Goal: Find specific page/section: Find specific page/section

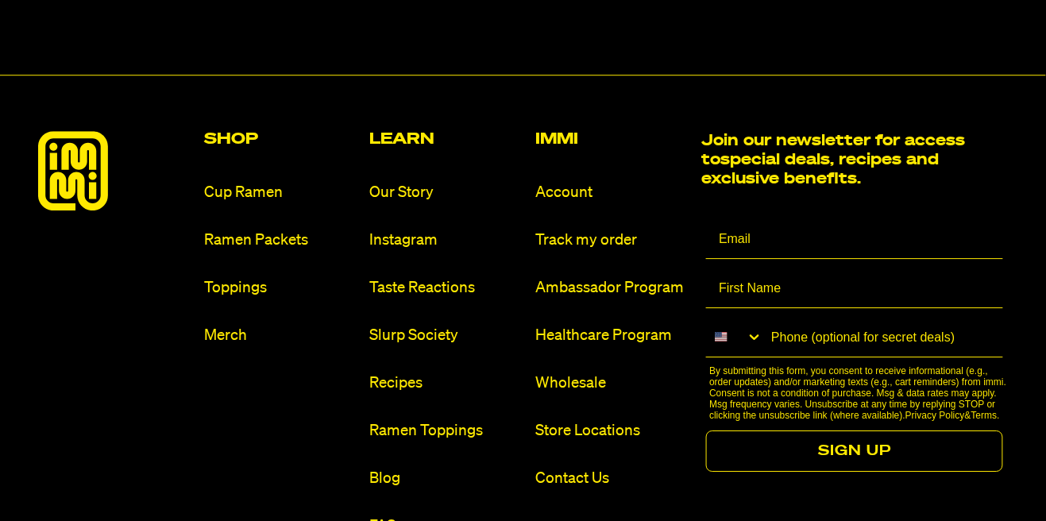
scroll to position [9272, 0]
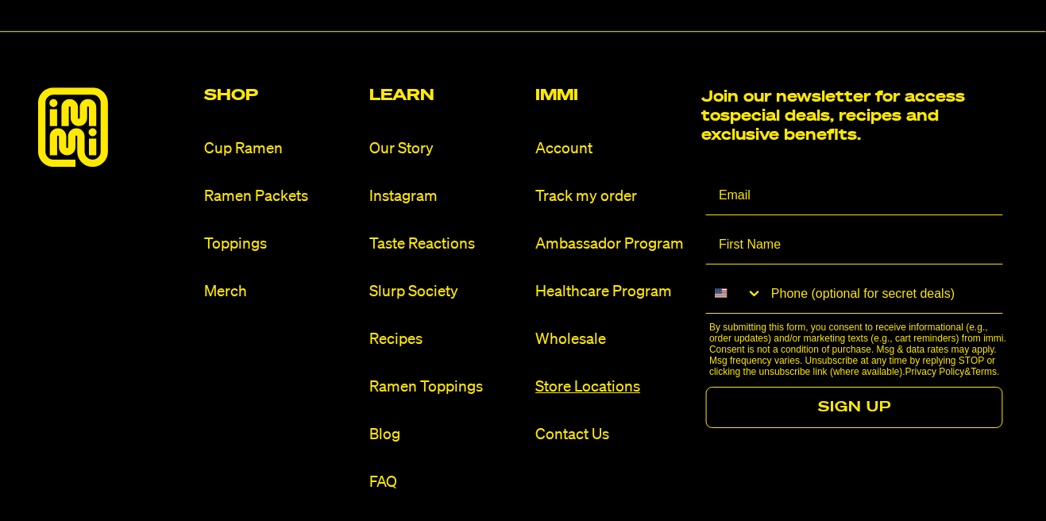
click at [628, 398] on link "Store Locations" at bounding box center [611, 386] width 153 height 21
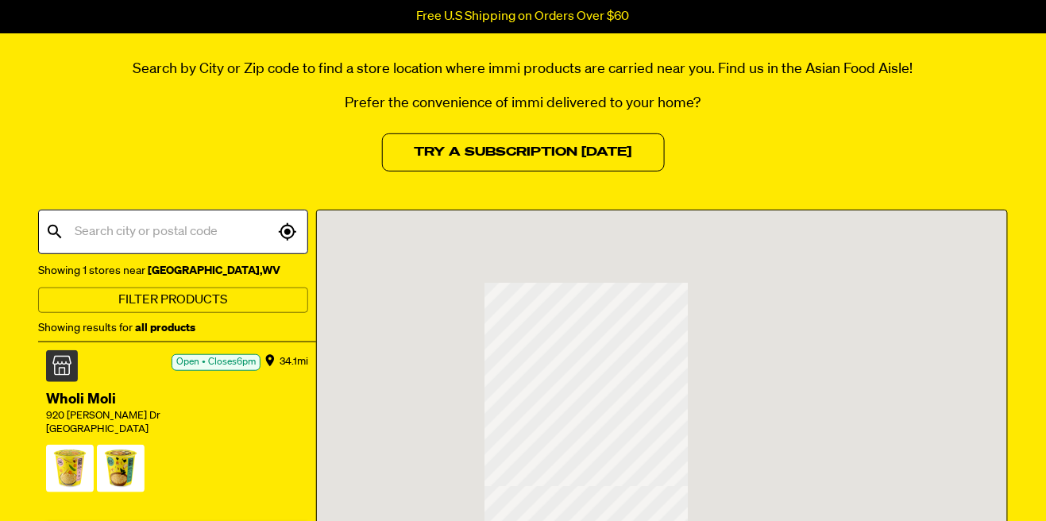
scroll to position [247, 0]
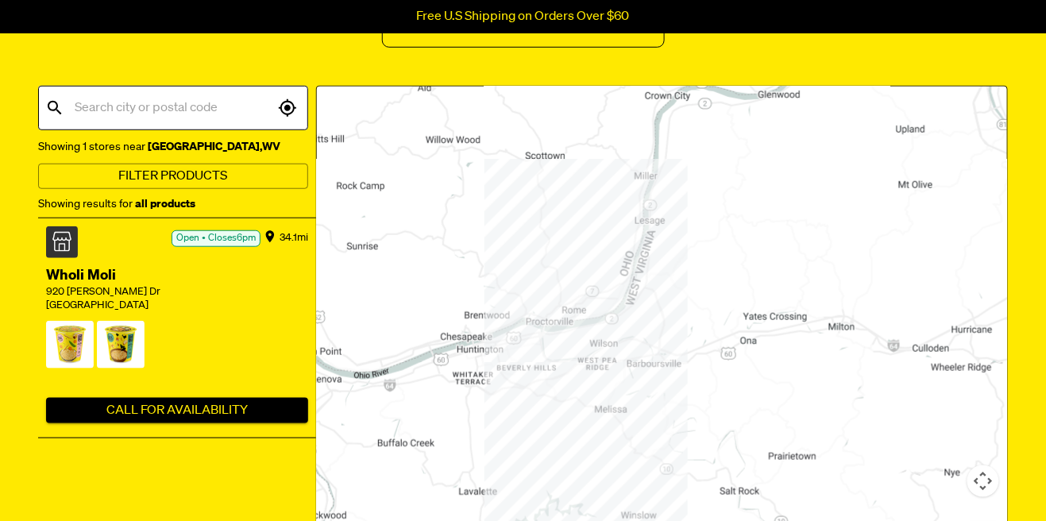
click at [98, 291] on div "920 [PERSON_NAME] Dr" at bounding box center [177, 293] width 262 height 14
click at [652, 401] on div at bounding box center [662, 346] width 690 height 519
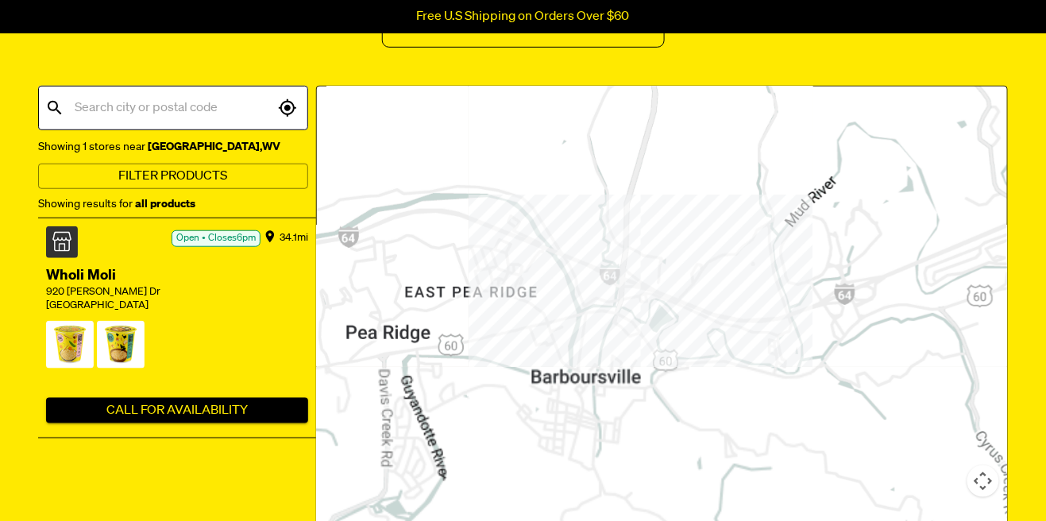
scroll to position [265, 0]
